Goal: Task Accomplishment & Management: Use online tool/utility

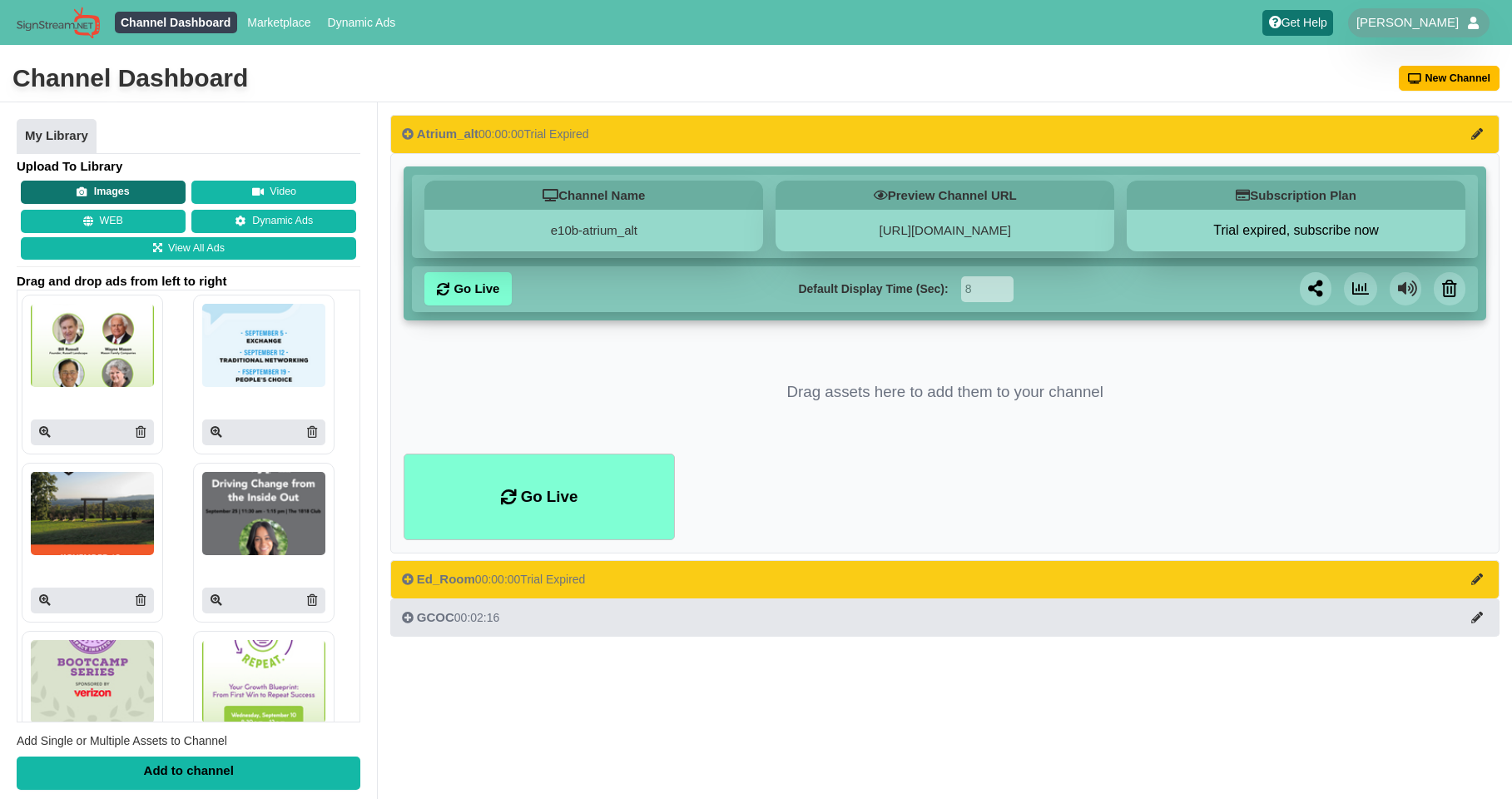
click at [125, 191] on button "Images" at bounding box center [103, 192] width 165 height 23
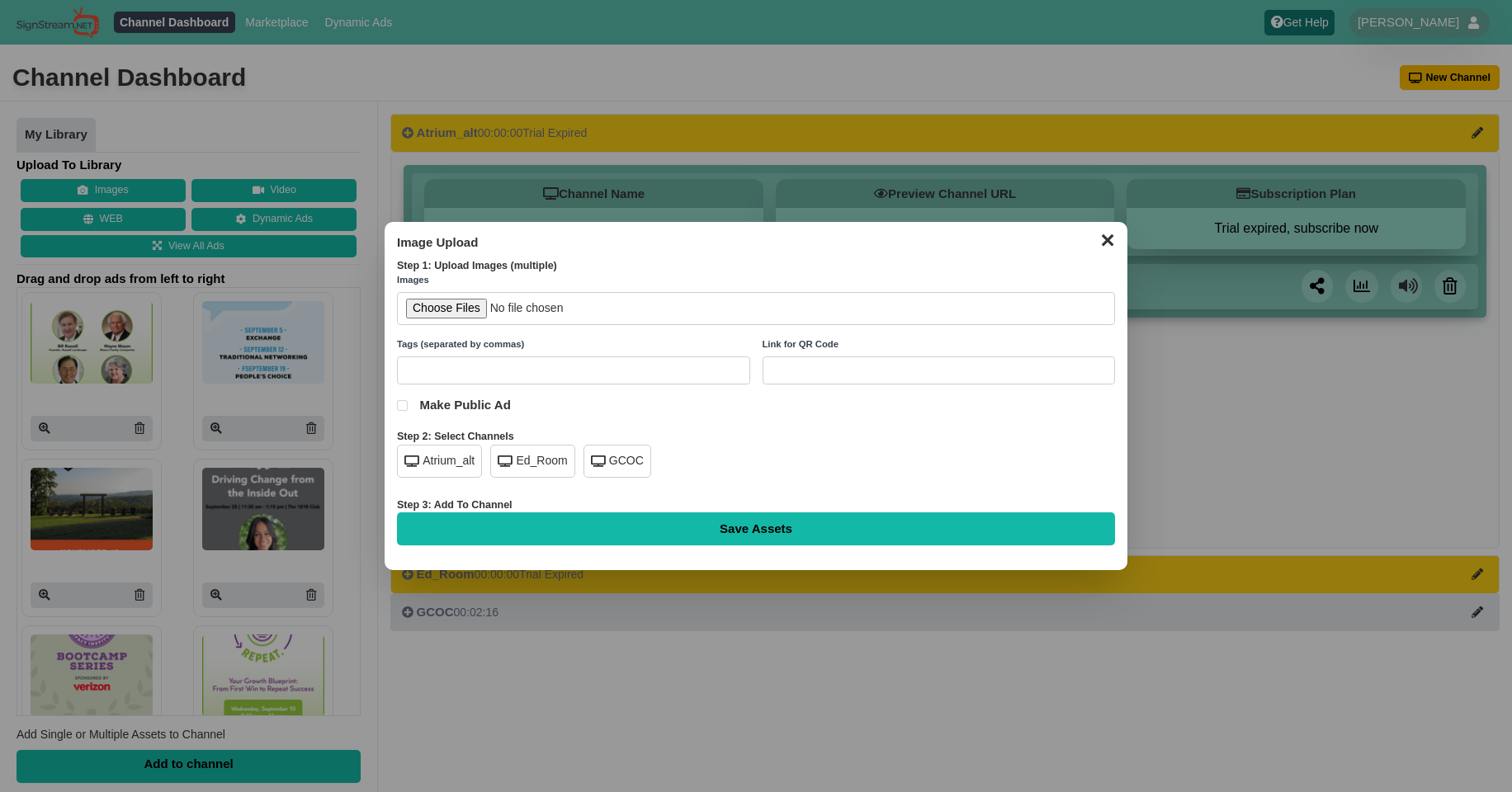
click at [610, 454] on div "GCOC" at bounding box center [617, 460] width 68 height 33
click at [443, 308] on input "file" at bounding box center [755, 309] width 718 height 34
type input "C:\fakepath\ambassadors-spotlight-reno-borgognoni.png"
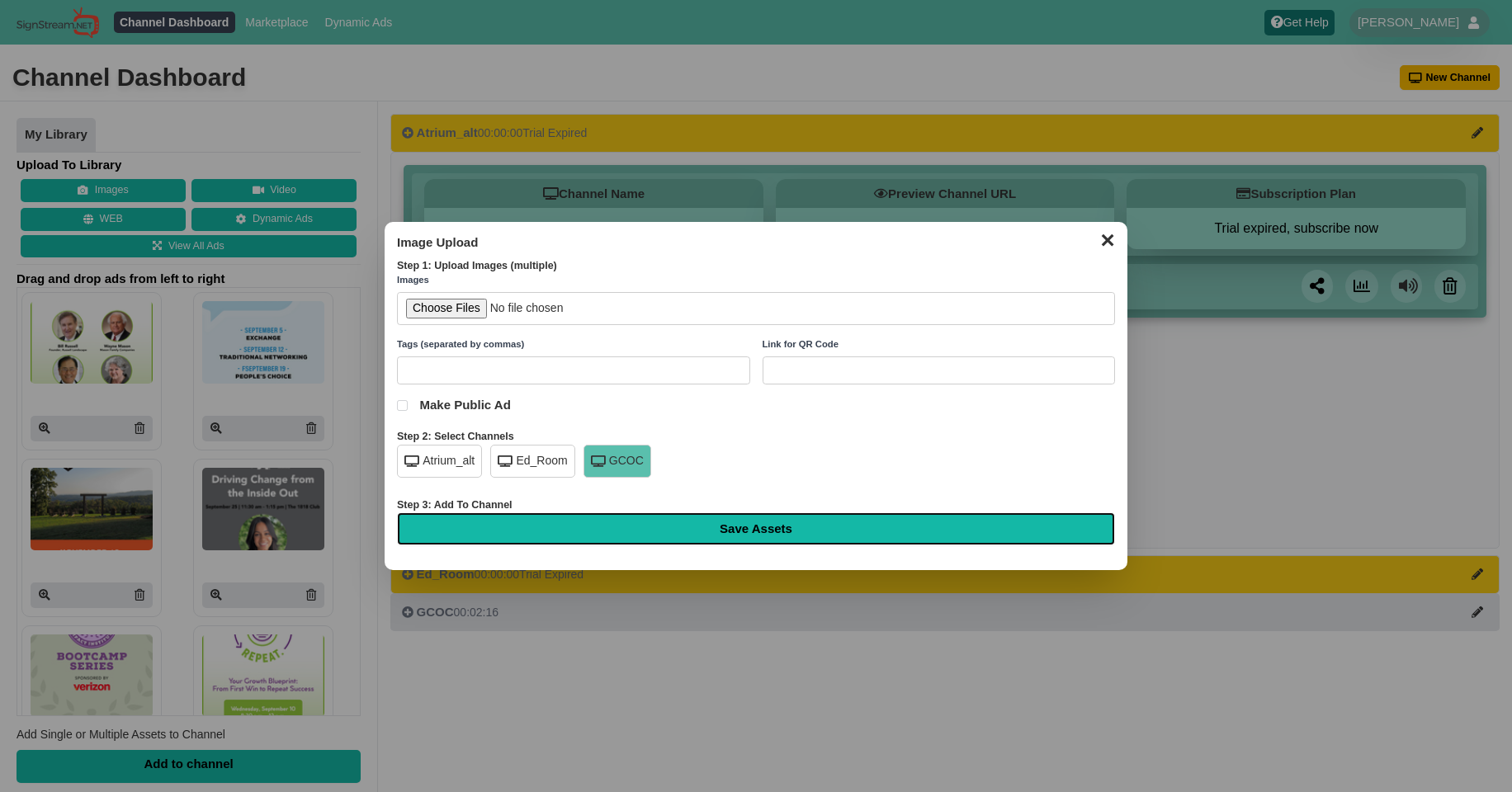
click at [686, 522] on input "Save Assets" at bounding box center [755, 528] width 718 height 33
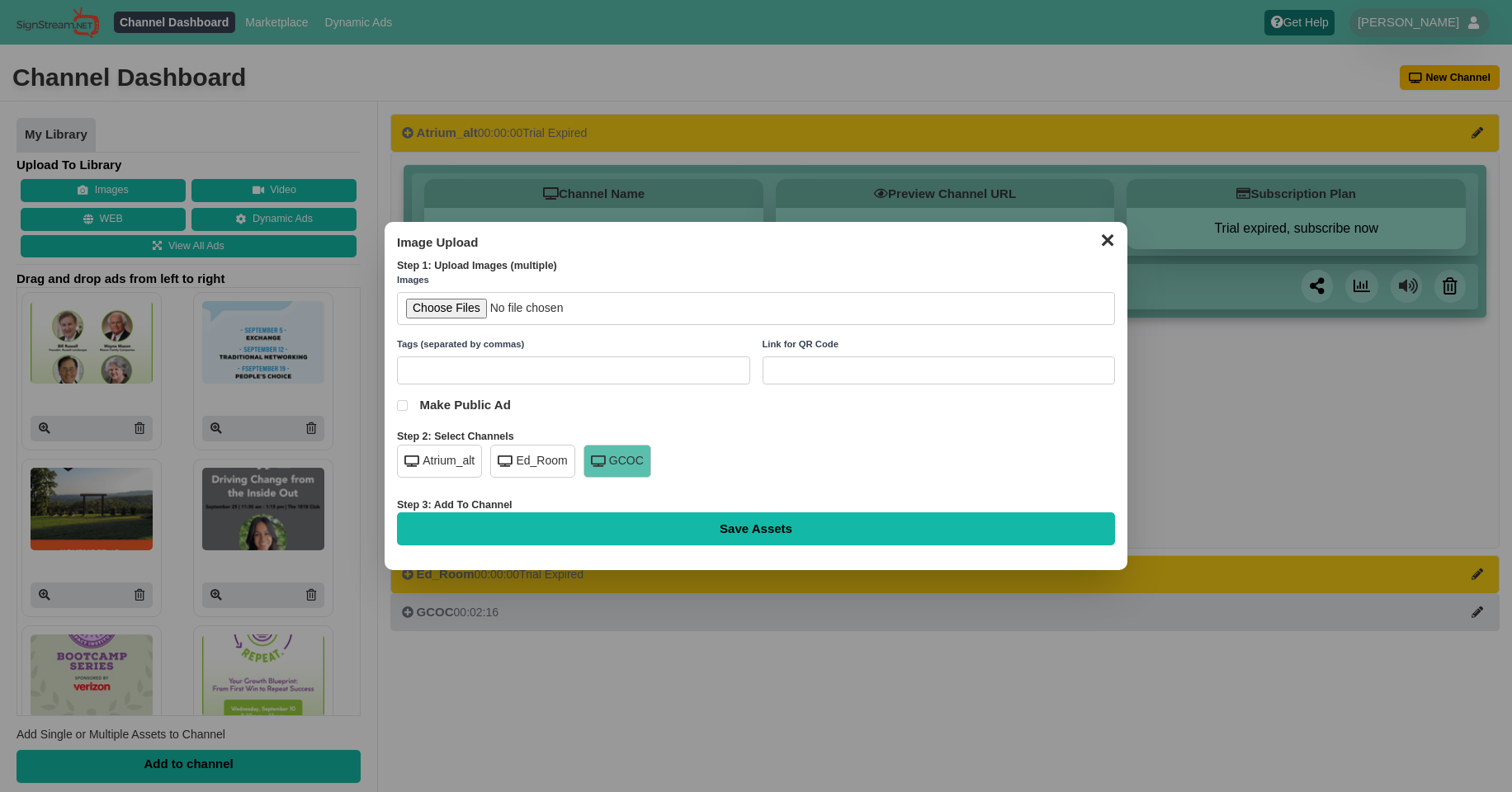
type input "Saving..."
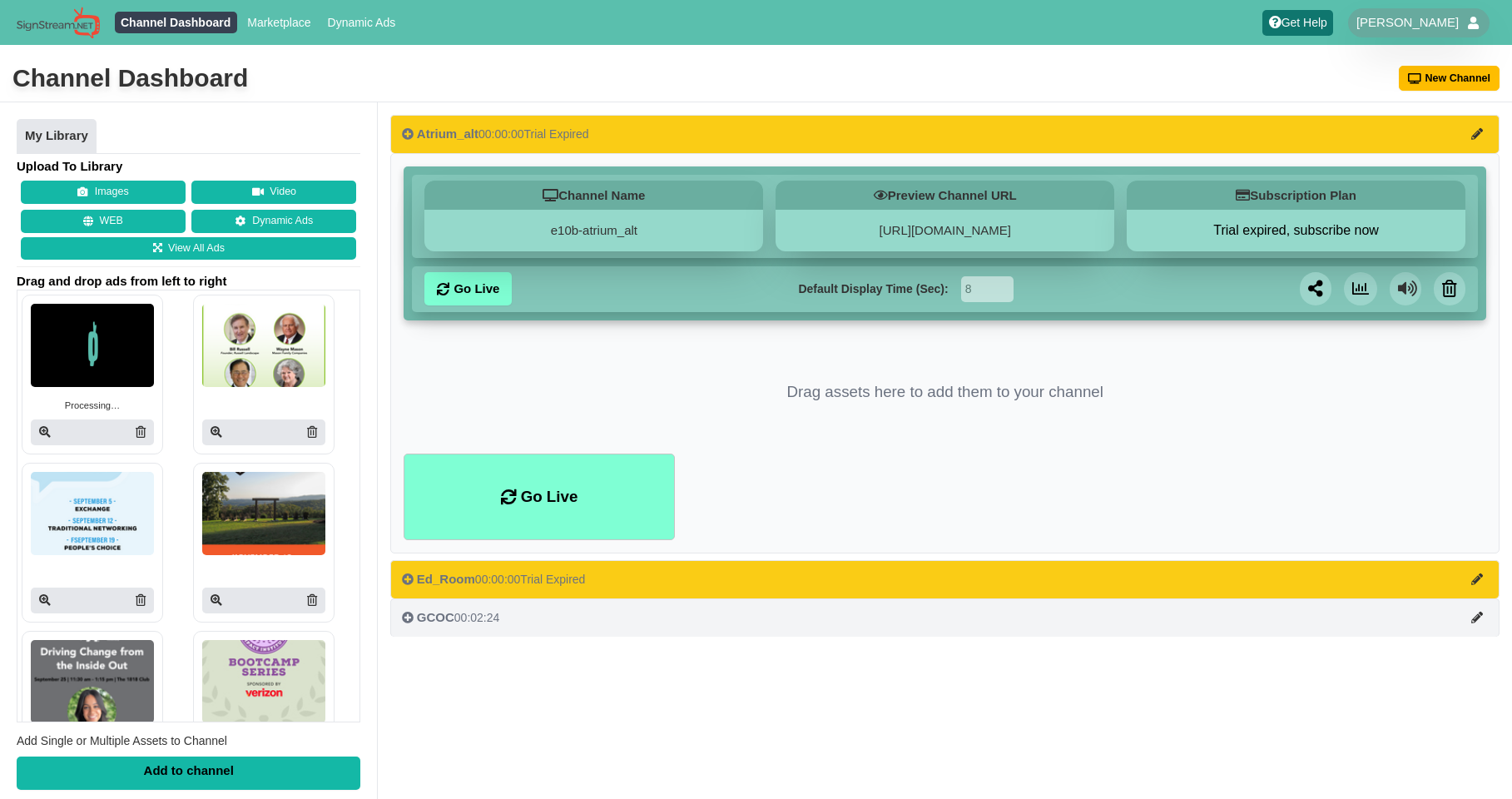
click at [473, 624] on div "GCOC 00:02:24" at bounding box center [450, 617] width 98 height 17
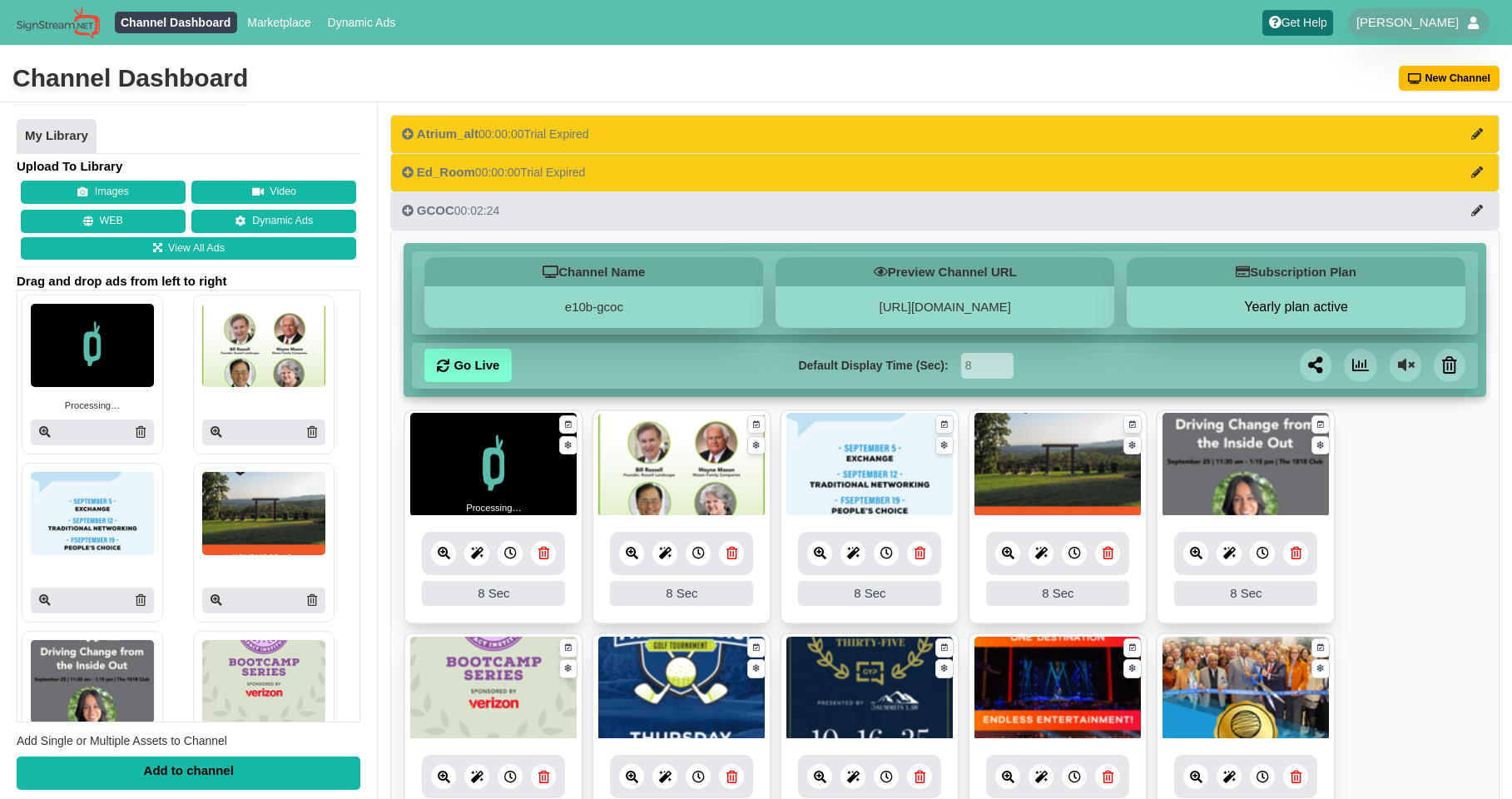
scroll to position [645, 0]
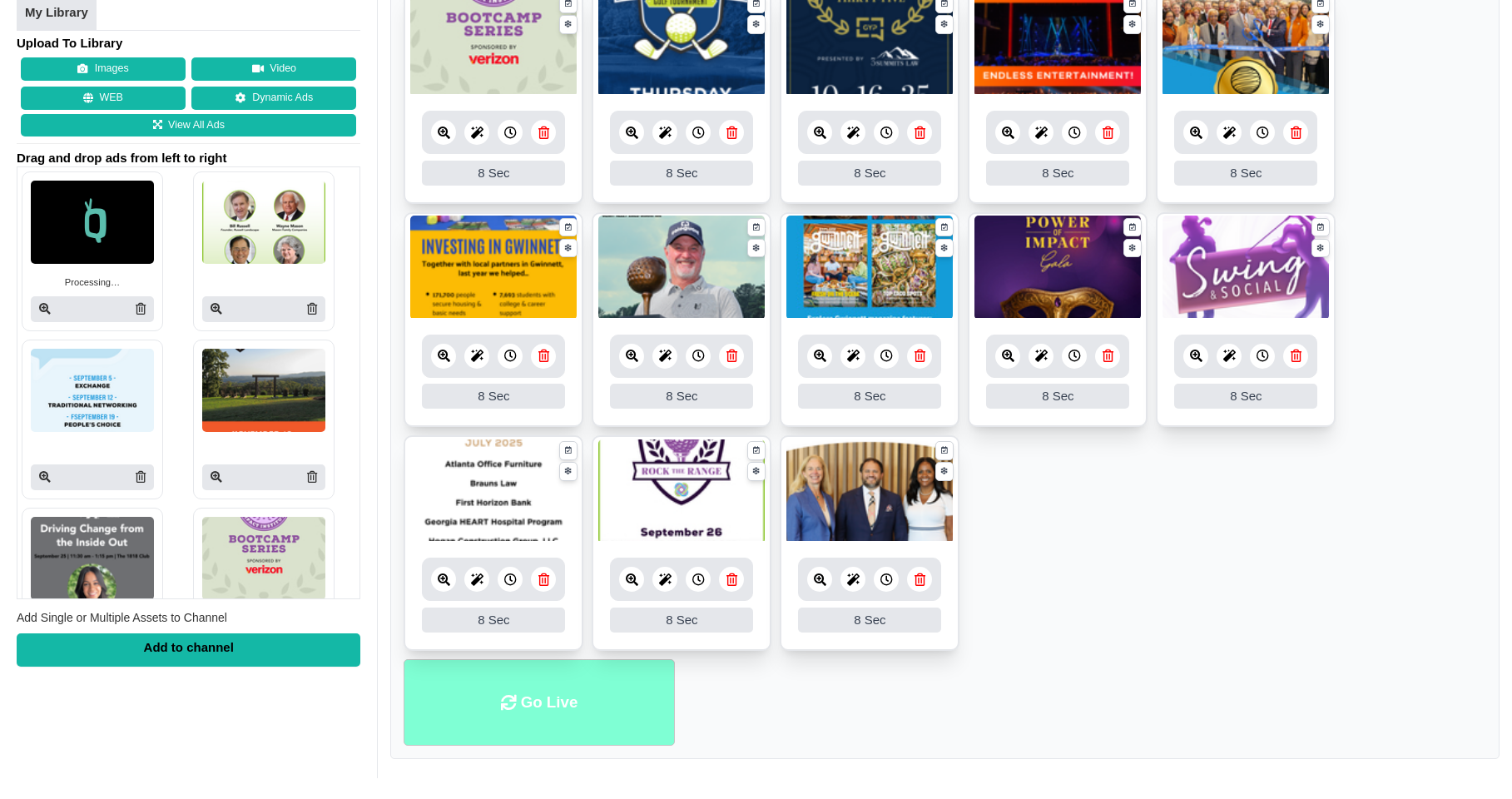
click at [549, 710] on li "Go Live" at bounding box center [539, 702] width 271 height 87
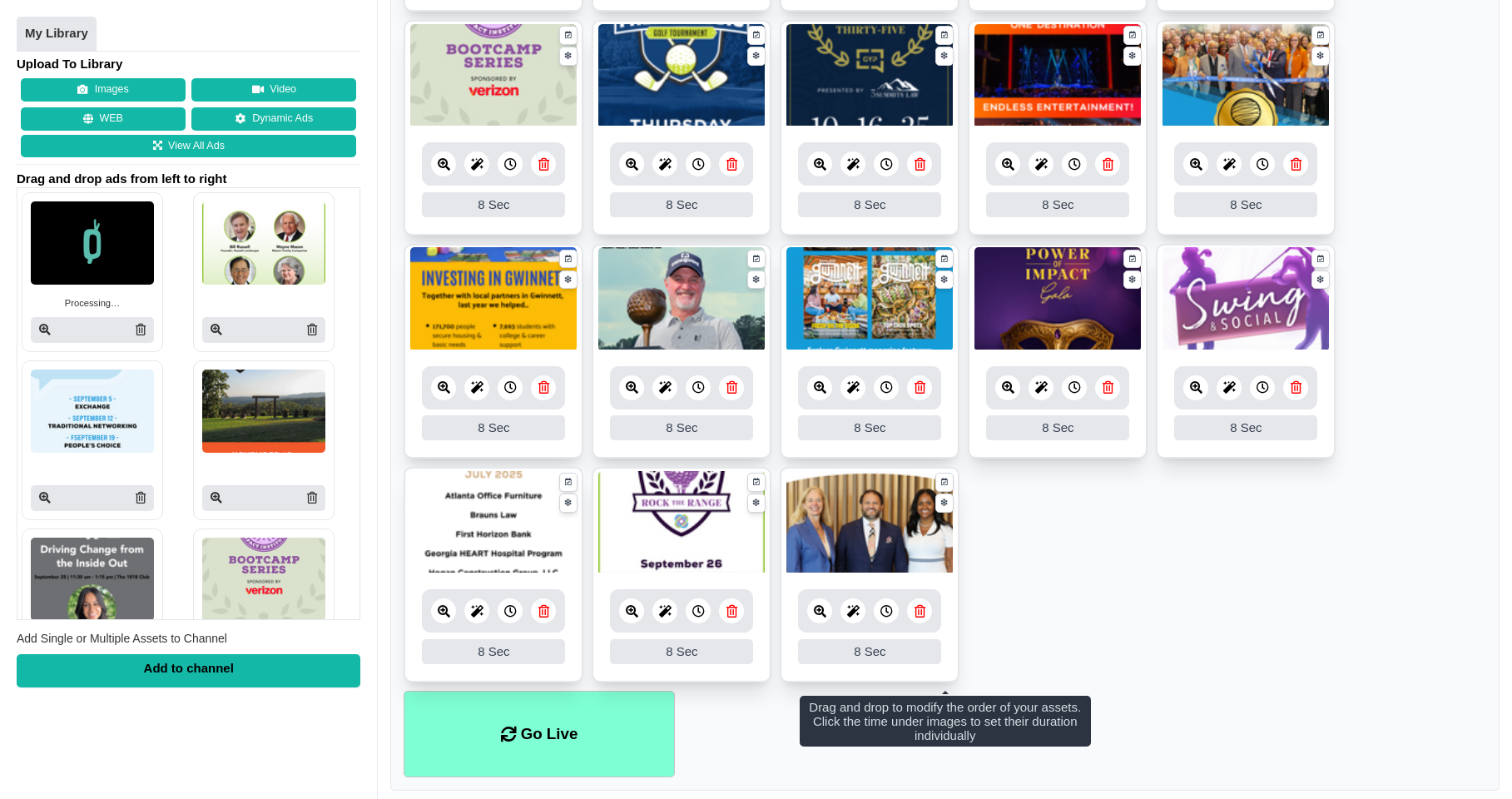
scroll to position [542, 0]
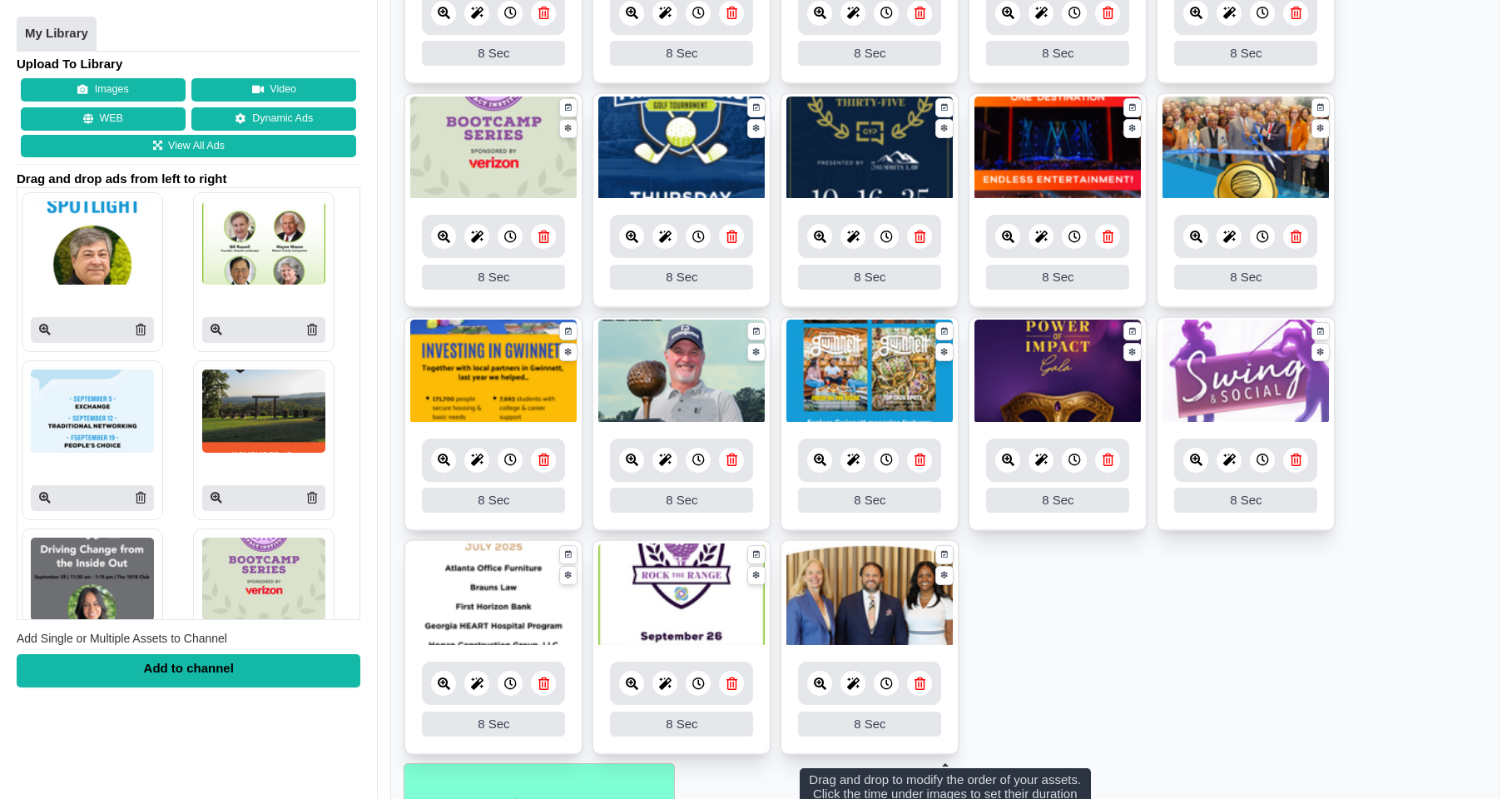
scroll to position [645, 0]
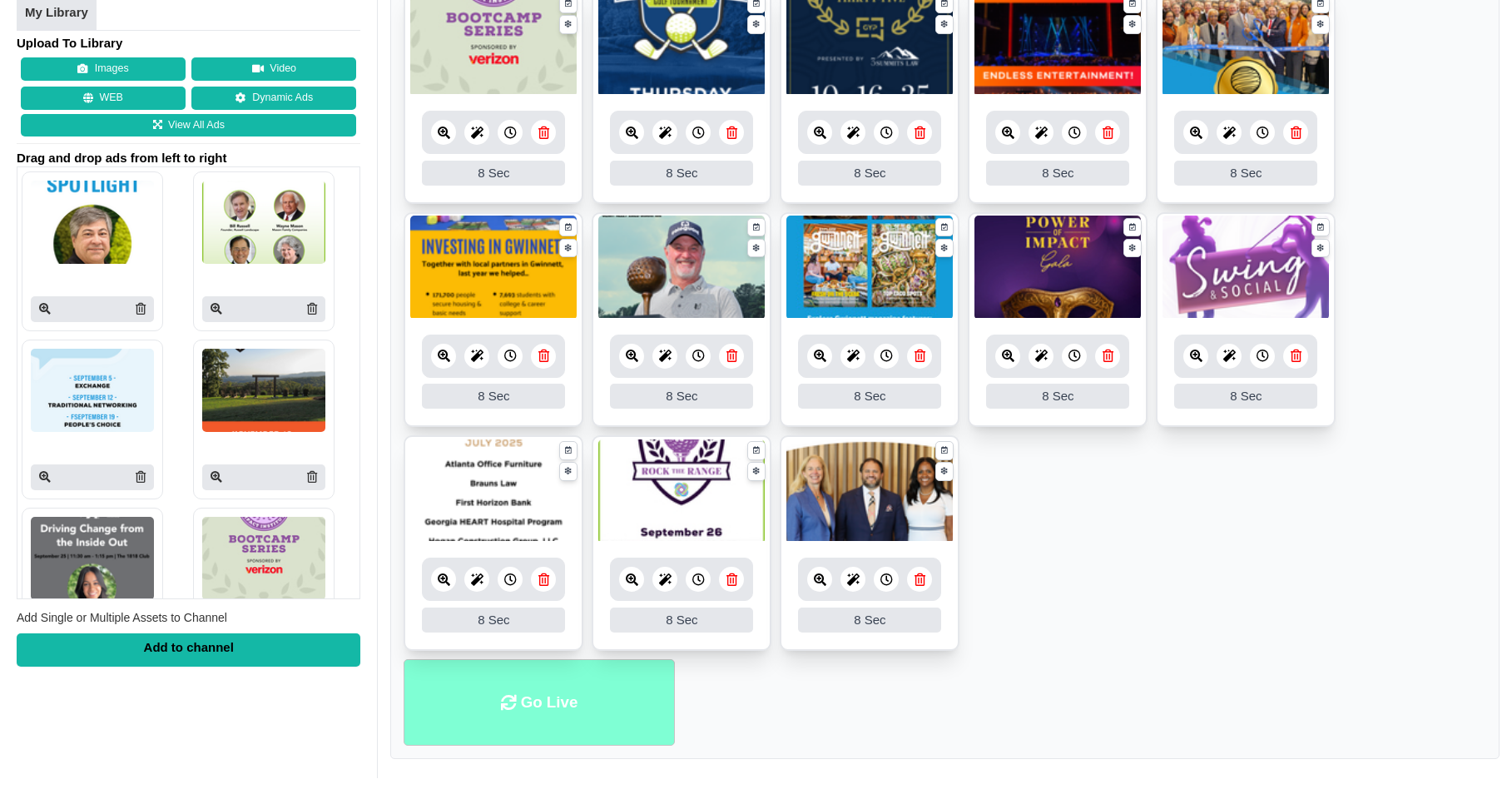
click at [598, 690] on li "Go Live" at bounding box center [539, 702] width 271 height 87
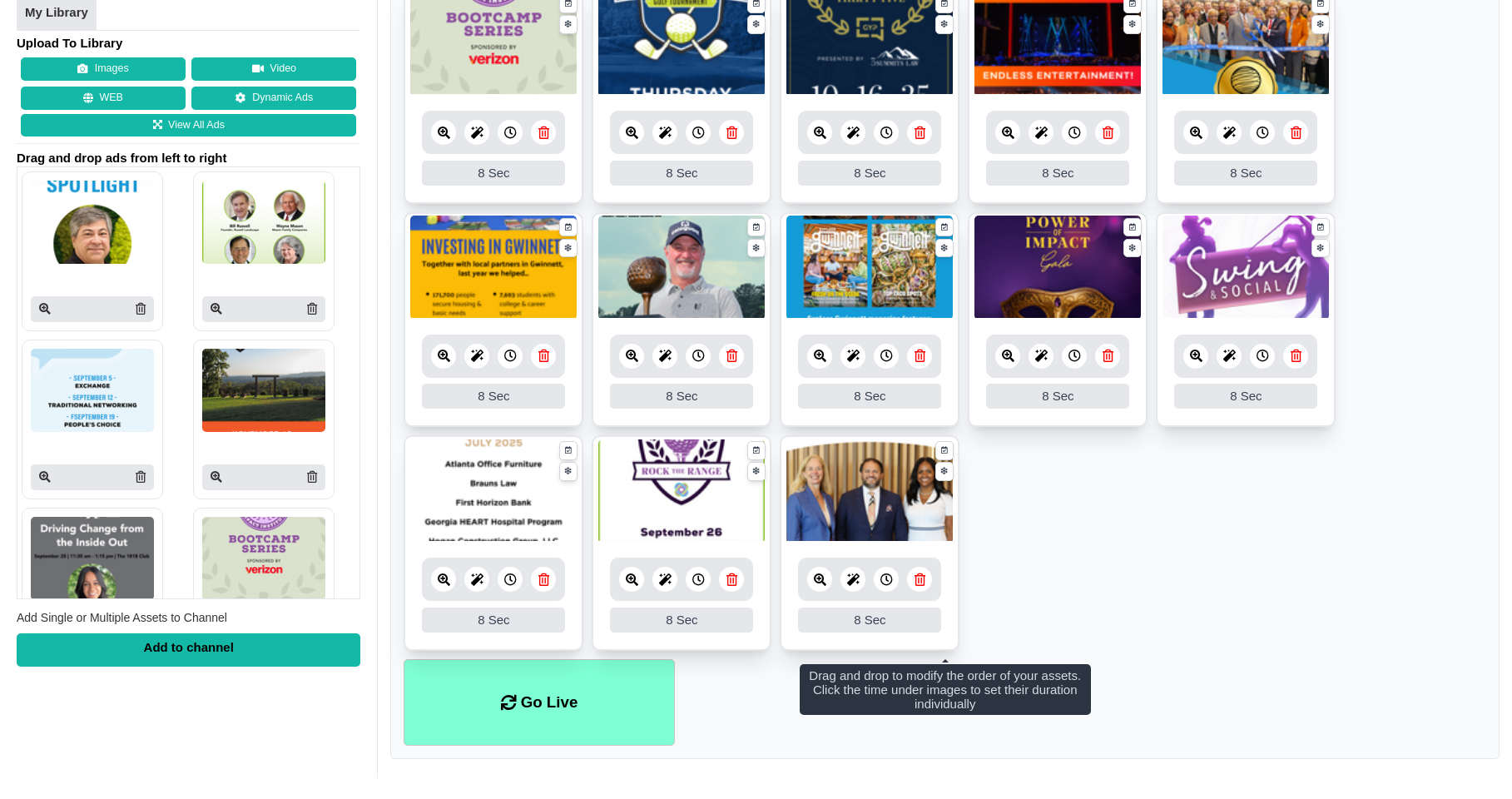
scroll to position [225, 0]
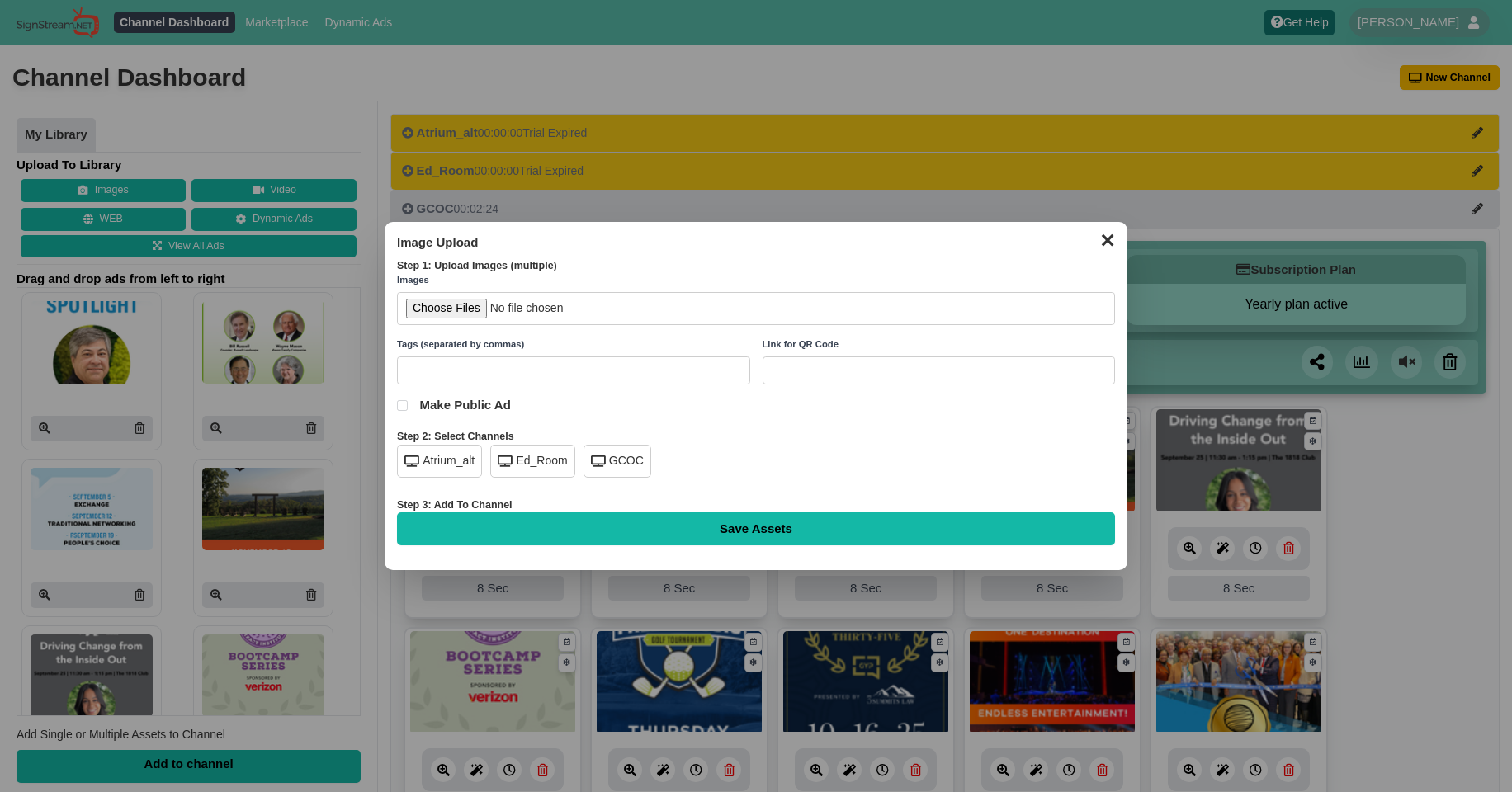
click at [611, 462] on div "GCOC" at bounding box center [617, 460] width 68 height 33
click at [453, 312] on input "file" at bounding box center [755, 309] width 718 height 34
type input "C:\fakepath\EG_NYMAF-1080x1920[19].png"
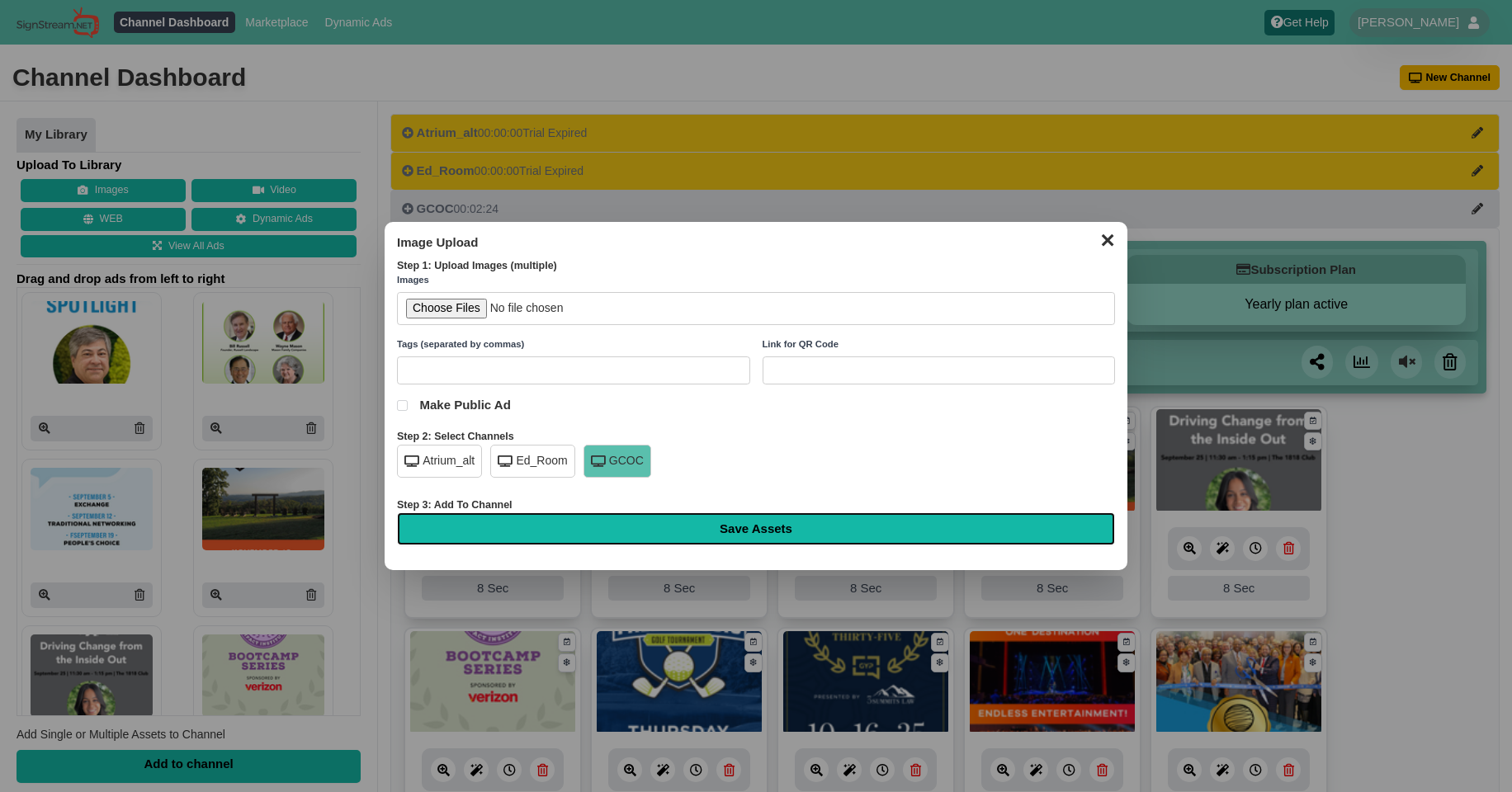
click at [764, 526] on input "Save Assets" at bounding box center [755, 528] width 718 height 33
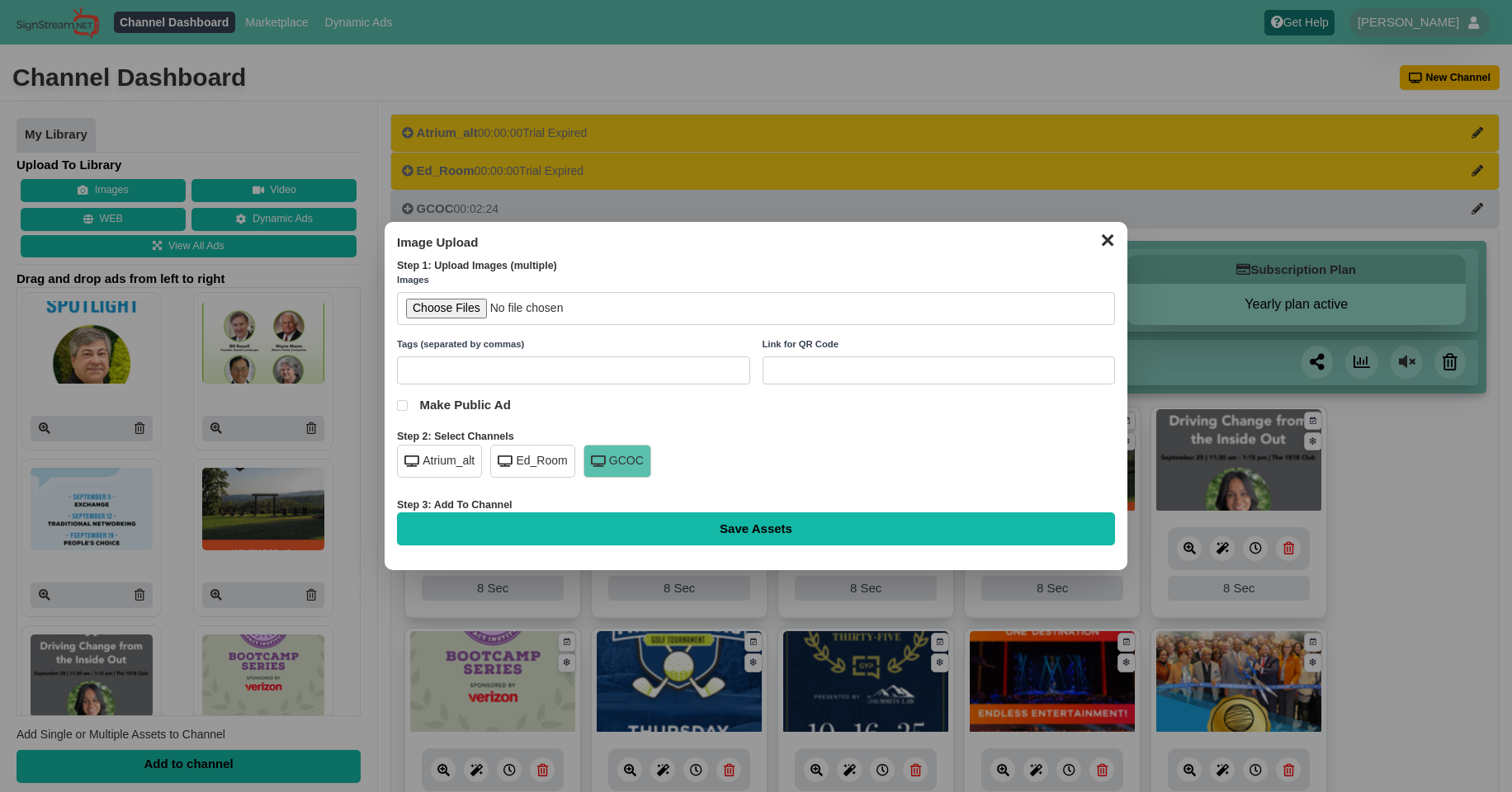
type input "Saving..."
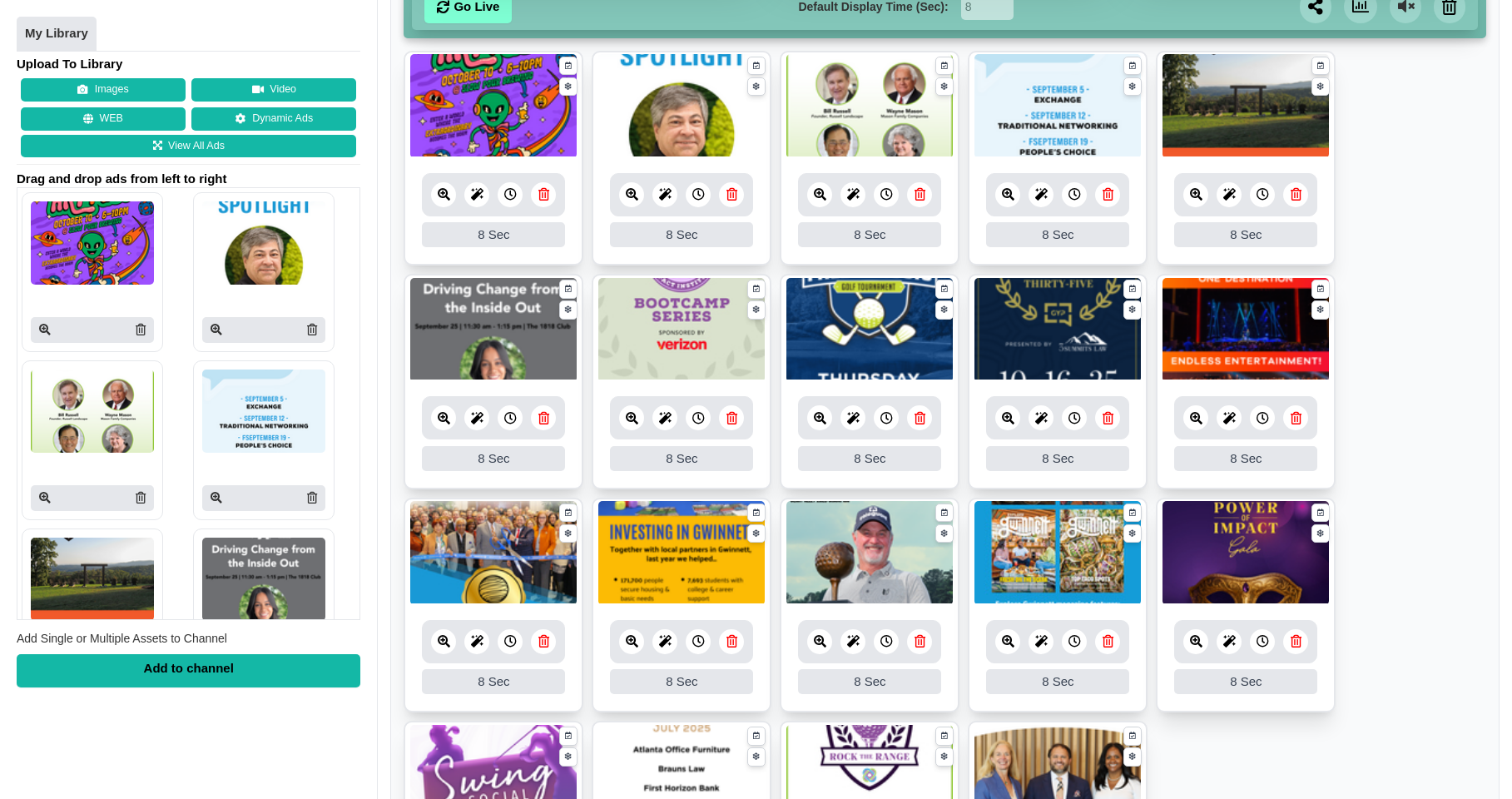
scroll to position [362, 0]
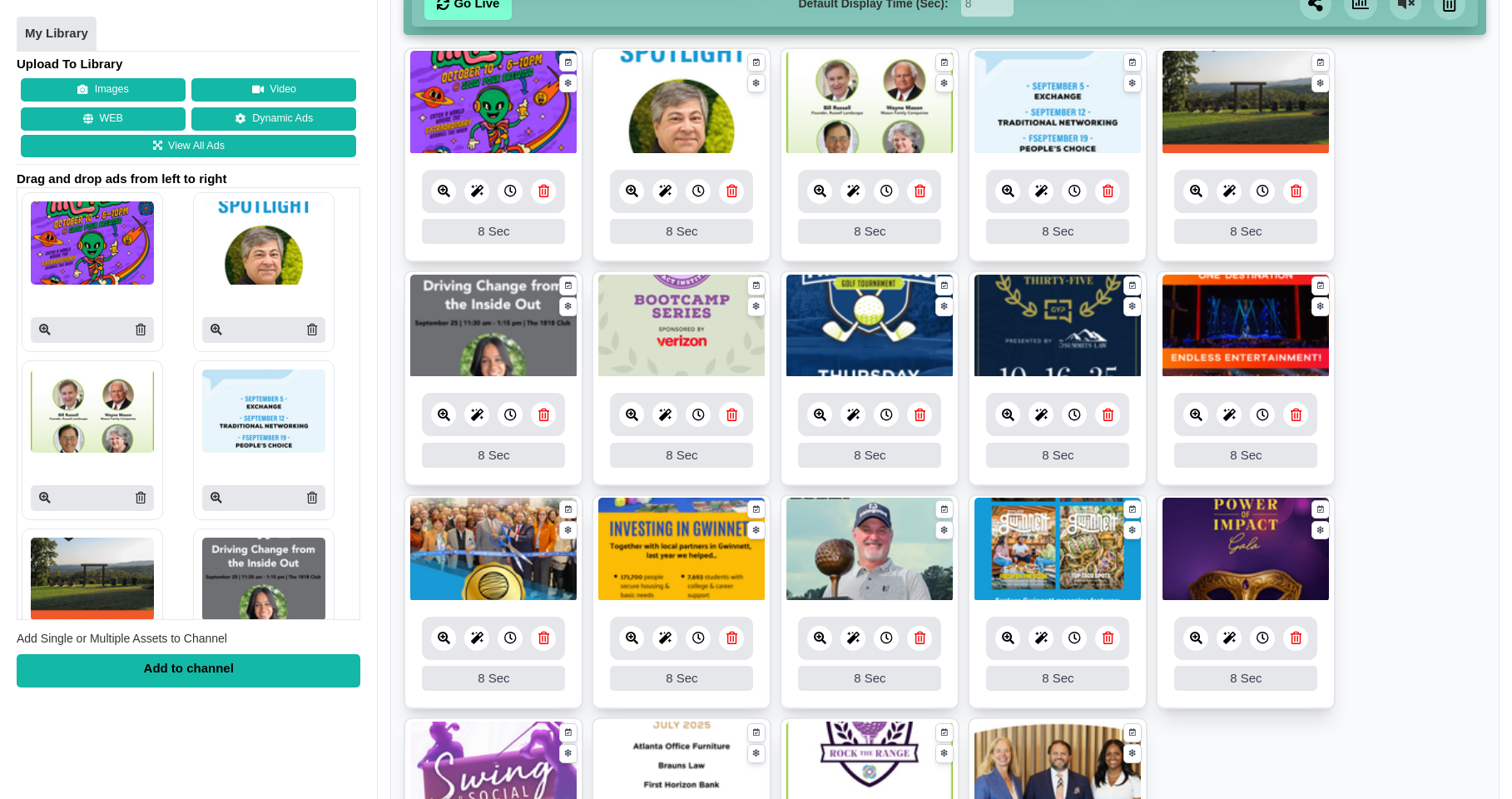
click at [1011, 641] on icon at bounding box center [1008, 638] width 13 height 13
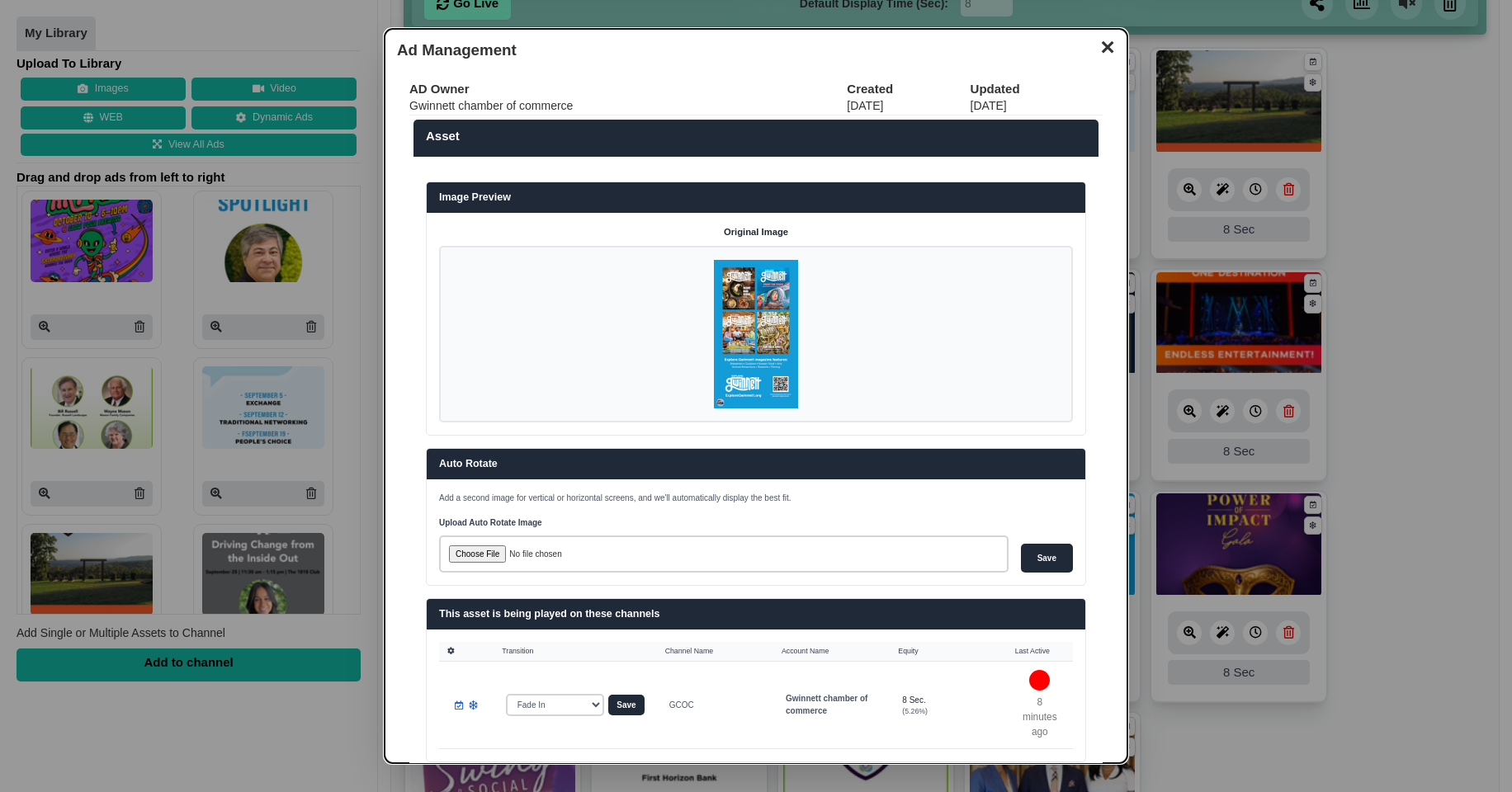
click at [1098, 51] on button "✕" at bounding box center [1107, 45] width 32 height 25
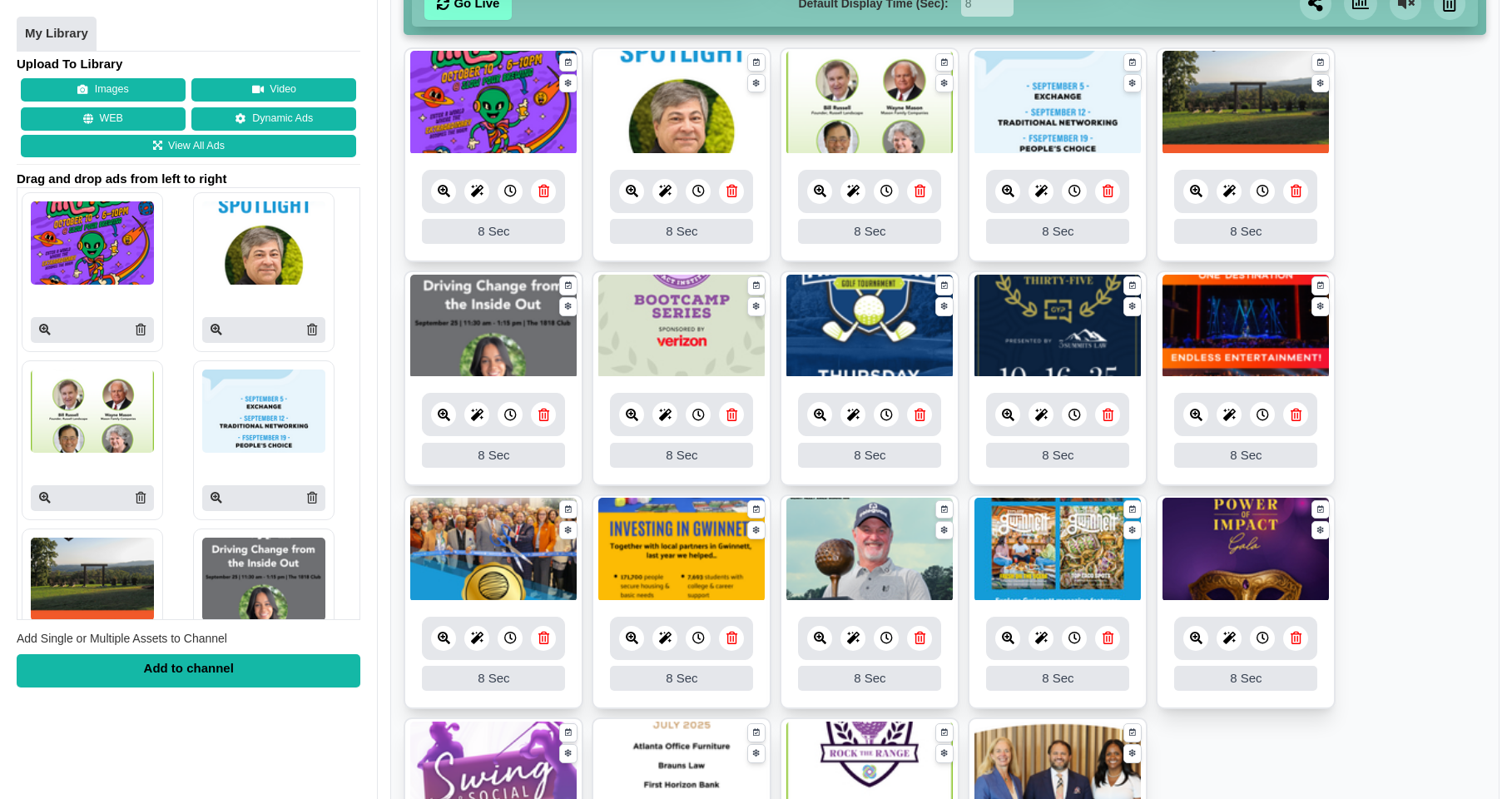
click at [1112, 636] on icon at bounding box center [1108, 638] width 11 height 13
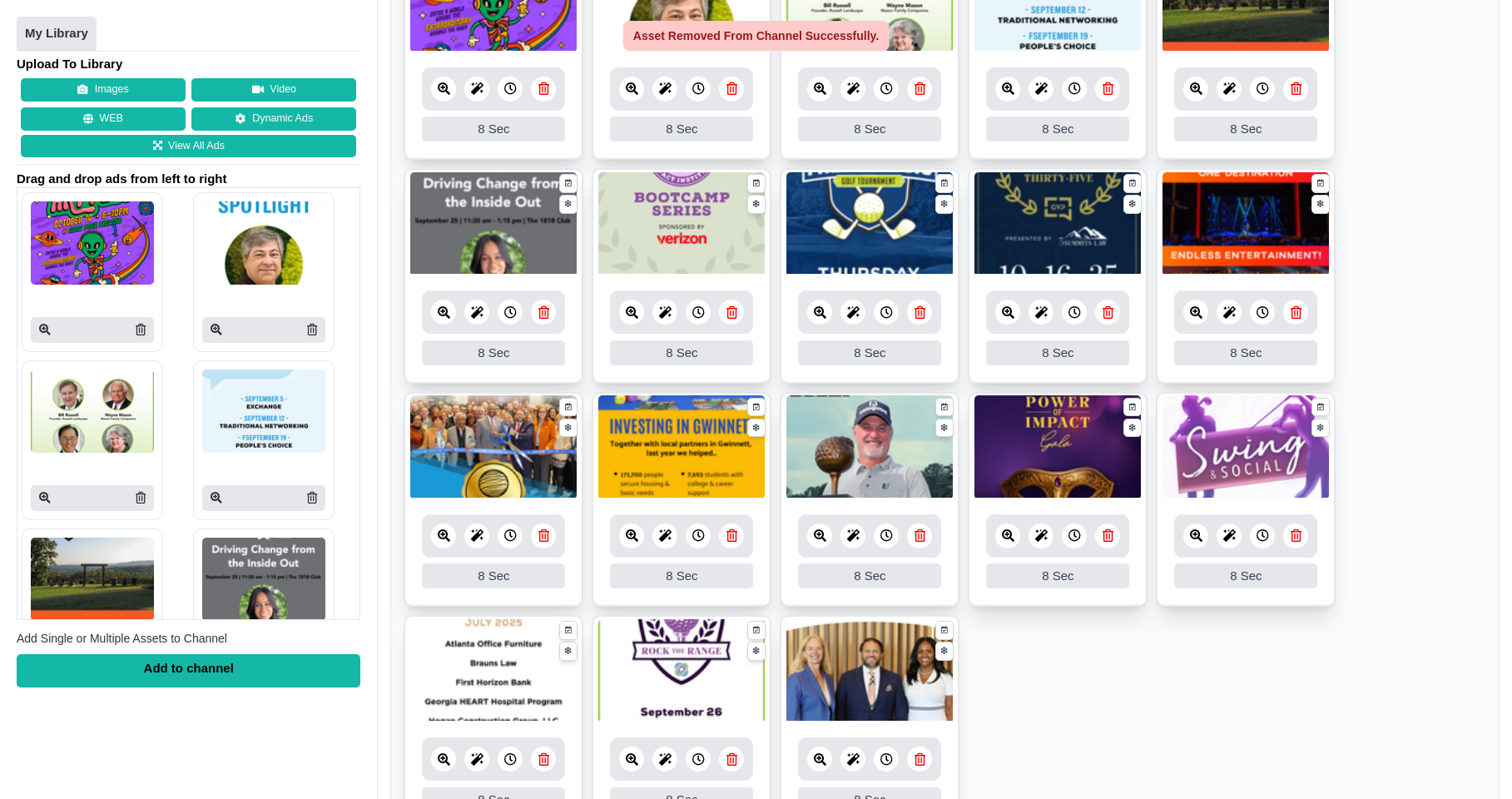
scroll to position [645, 0]
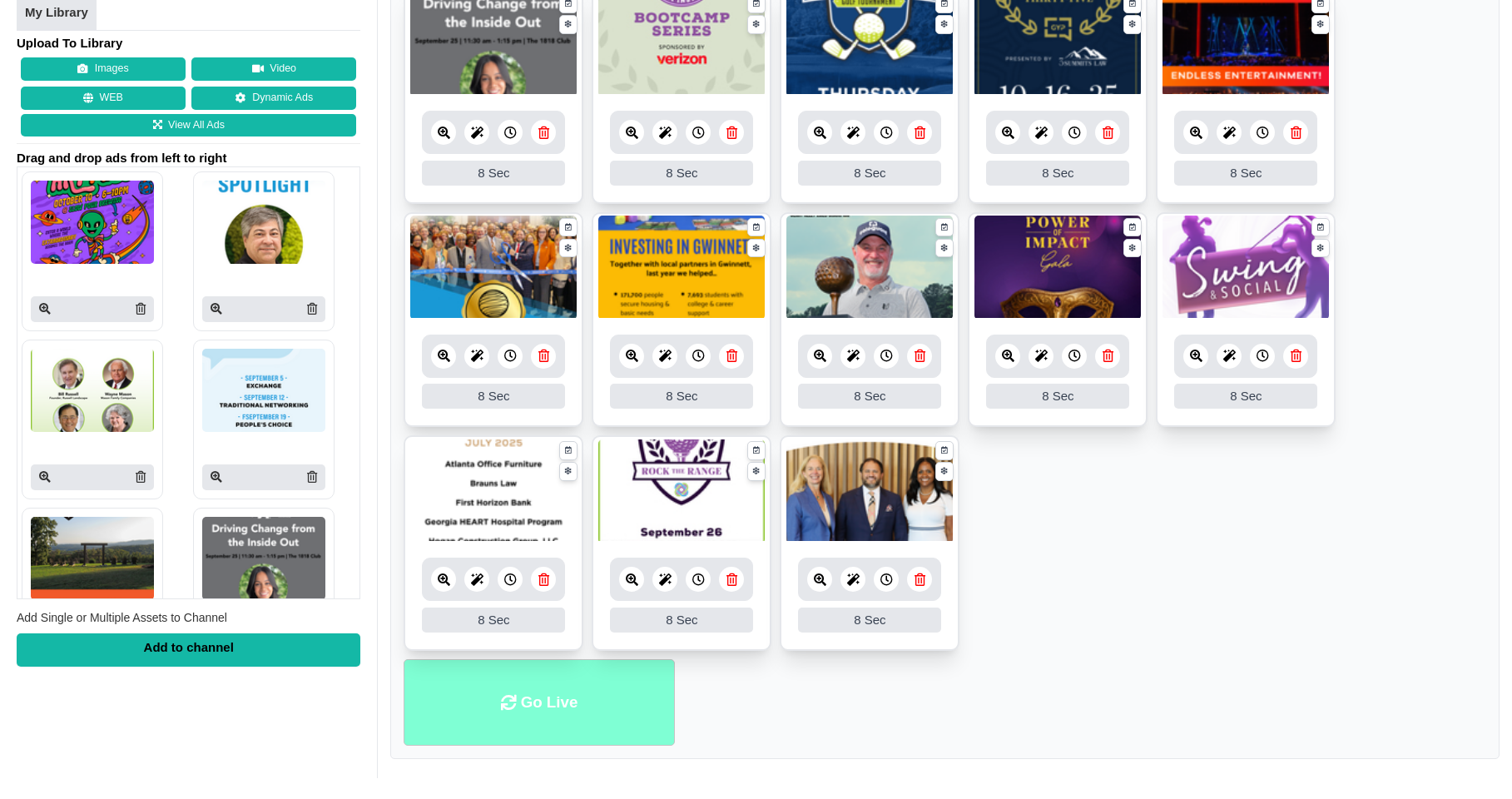
click at [593, 700] on li "Go Live" at bounding box center [539, 702] width 271 height 87
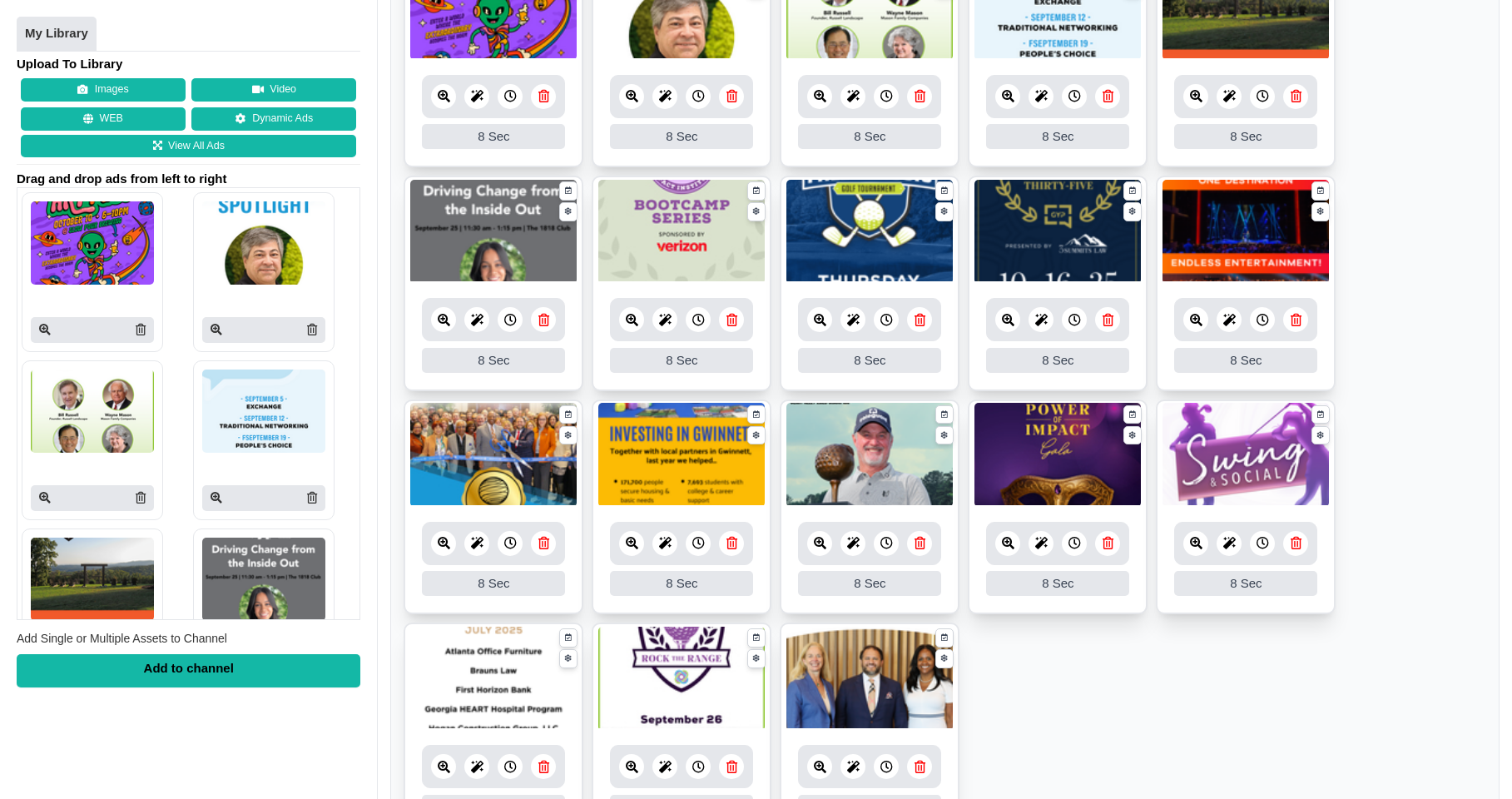
scroll to position [645, 0]
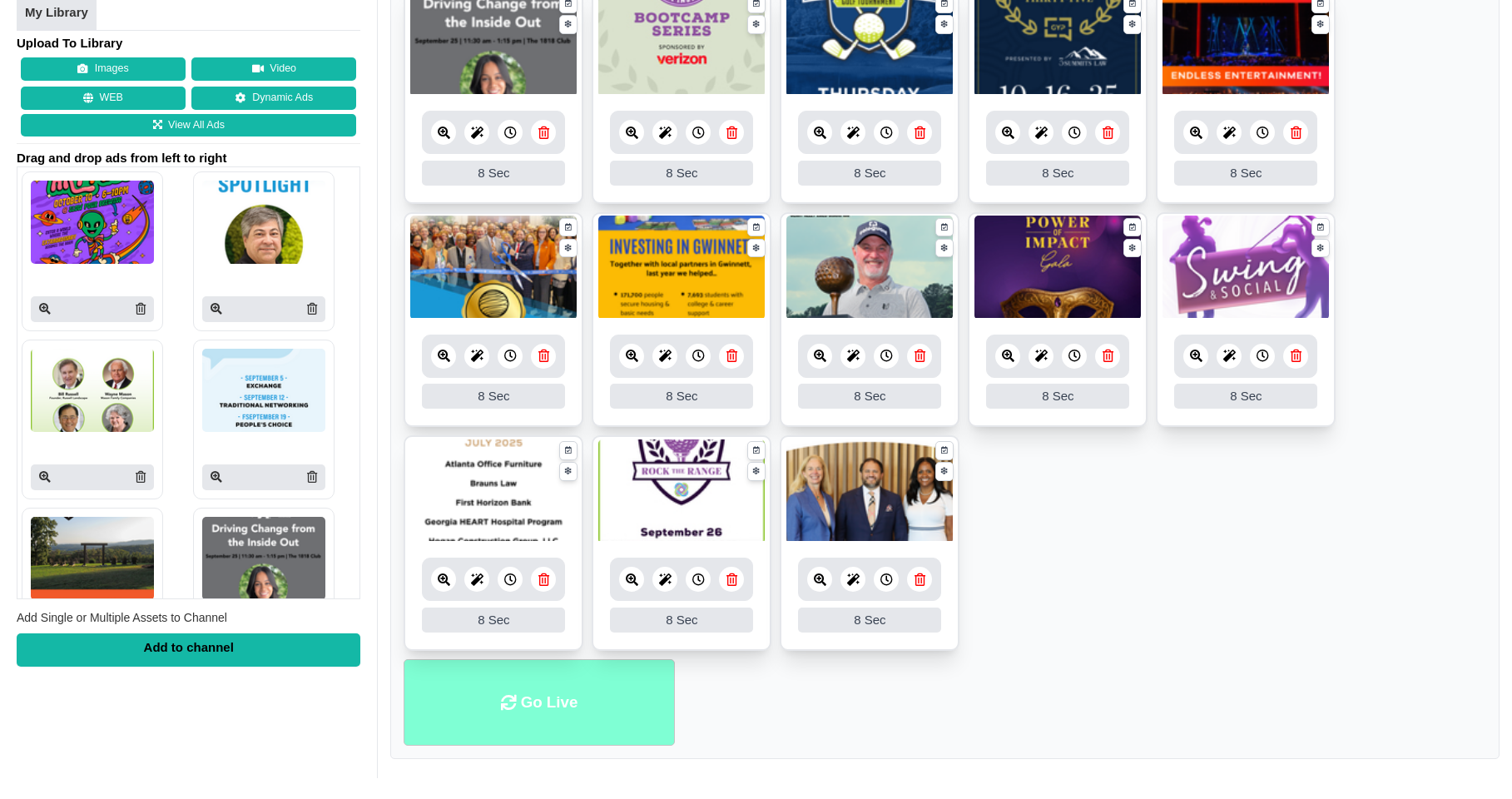
click at [543, 681] on li "Go Live" at bounding box center [539, 702] width 271 height 87
